Goal: Find specific fact: Find specific page/section

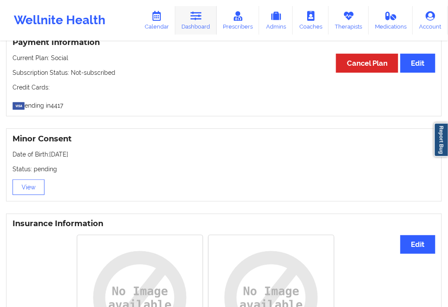
click at [201, 23] on link "Dashboard" at bounding box center [195, 20] width 41 height 29
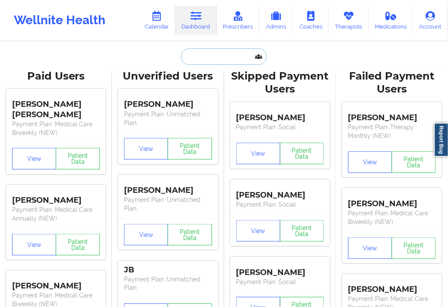
click at [186, 63] on input "text" at bounding box center [224, 56] width 86 height 16
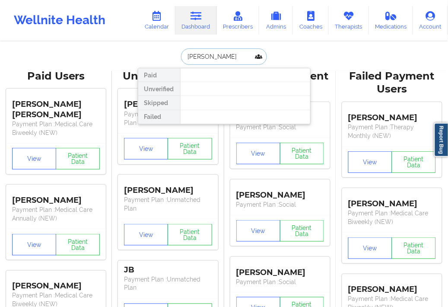
type input "[PERSON_NAME]"
drag, startPoint x: 238, startPoint y: 58, endPoint x: 167, endPoint y: 64, distance: 70.7
click at [167, 64] on div "[PERSON_NAME] Paid Unverified Skipped Failed" at bounding box center [224, 56] width 173 height 16
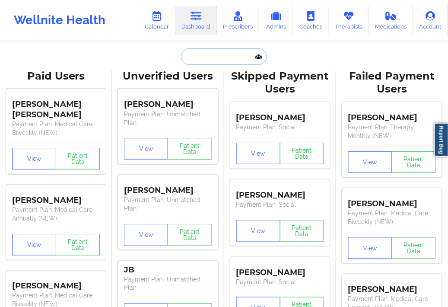
type input "V"
paste input "[PERSON_NAME][EMAIL_ADDRESS][DOMAIN_NAME]"
type input "[PERSON_NAME][EMAIL_ADDRESS][DOMAIN_NAME]"
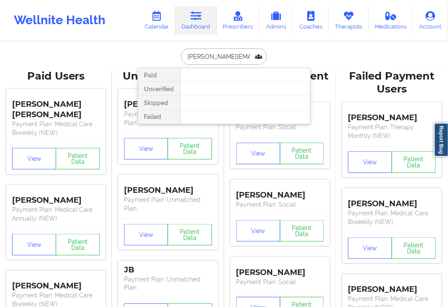
drag, startPoint x: 251, startPoint y: 57, endPoint x: 156, endPoint y: 59, distance: 94.2
click at [156, 59] on div "[PERSON_NAME][EMAIL_ADDRESS][DOMAIN_NAME] Paid Unverified Skipped Failed" at bounding box center [224, 56] width 173 height 16
type input "[PERSON_NAME]"
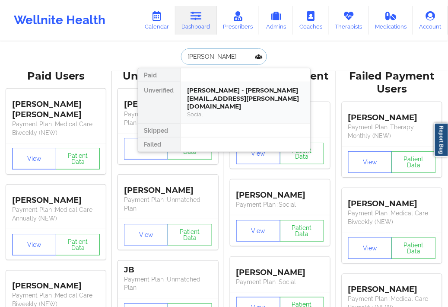
click at [213, 95] on div "[PERSON_NAME] - [PERSON_NAME][EMAIL_ADDRESS][PERSON_NAME][DOMAIN_NAME]" at bounding box center [246, 98] width 116 height 24
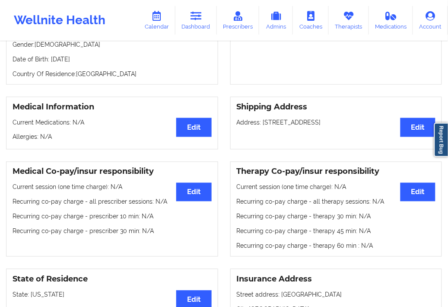
scroll to position [85, 0]
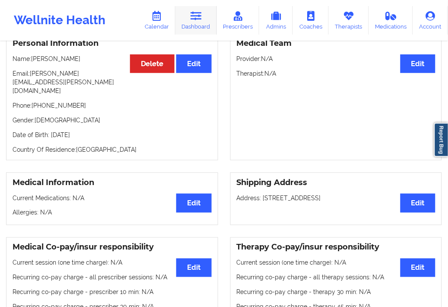
click at [193, 22] on link "Dashboard" at bounding box center [195, 20] width 41 height 29
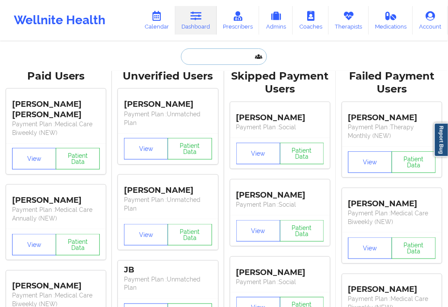
click at [199, 58] on input "text" at bounding box center [224, 56] width 86 height 16
paste input "[EMAIL_ADDRESS][PERSON_NAME][DOMAIN_NAME]"
type input "[EMAIL_ADDRESS][PERSON_NAME][DOMAIN_NAME]"
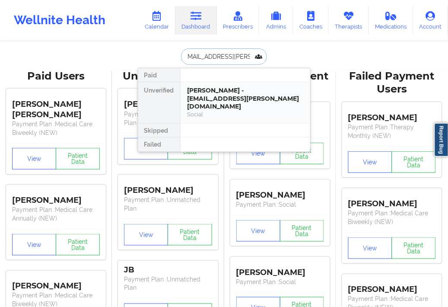
click at [214, 101] on div "[PERSON_NAME] - [EMAIL_ADDRESS][PERSON_NAME][DOMAIN_NAME]" at bounding box center [246, 98] width 116 height 24
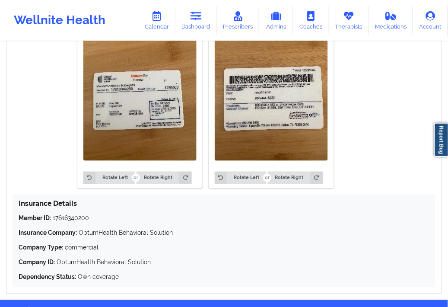
scroll to position [735, 0]
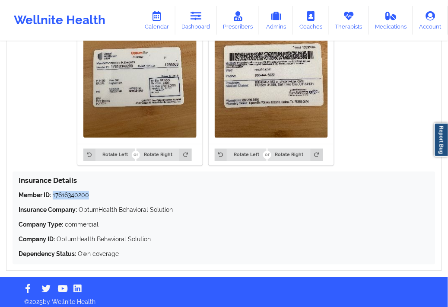
drag, startPoint x: 98, startPoint y: 192, endPoint x: 53, endPoint y: 191, distance: 44.5
click at [53, 191] on p "Member ID: 17616340200" at bounding box center [224, 195] width 411 height 9
copy p "17616340200"
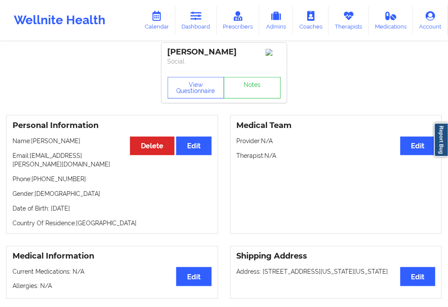
scroll to position [0, 0]
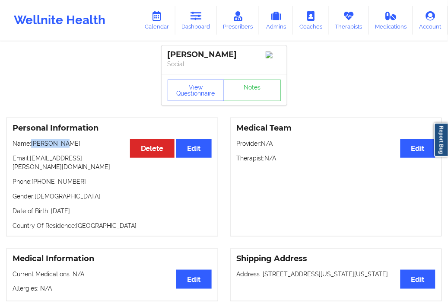
drag, startPoint x: 59, startPoint y: 144, endPoint x: 33, endPoint y: 148, distance: 25.8
click at [33, 148] on p "Name: [PERSON_NAME]" at bounding box center [112, 143] width 199 height 9
copy p "Artemisia"
click at [197, 26] on link "Dashboard" at bounding box center [195, 20] width 41 height 29
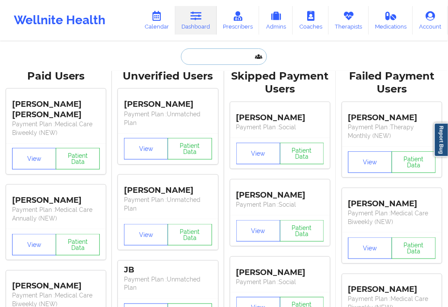
click at [207, 59] on input "text" at bounding box center [224, 56] width 86 height 16
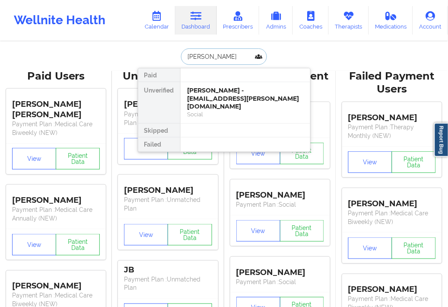
type input "[PERSON_NAME]"
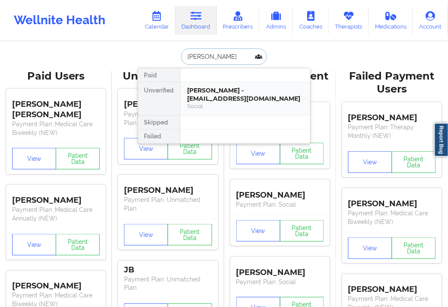
click at [209, 90] on div "[PERSON_NAME] - [EMAIL_ADDRESS][DOMAIN_NAME]" at bounding box center [246, 94] width 116 height 16
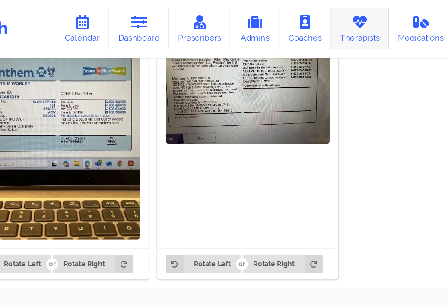
scroll to position [707, 0]
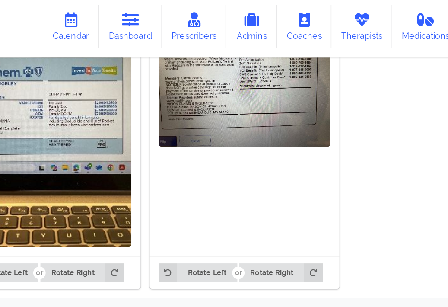
click at [223, 118] on div at bounding box center [271, 90] width 125 height 163
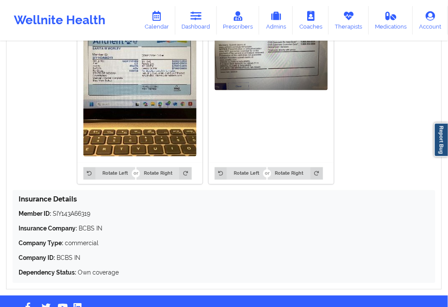
scroll to position [720, 0]
